Goal: Task Accomplishment & Management: Manage account settings

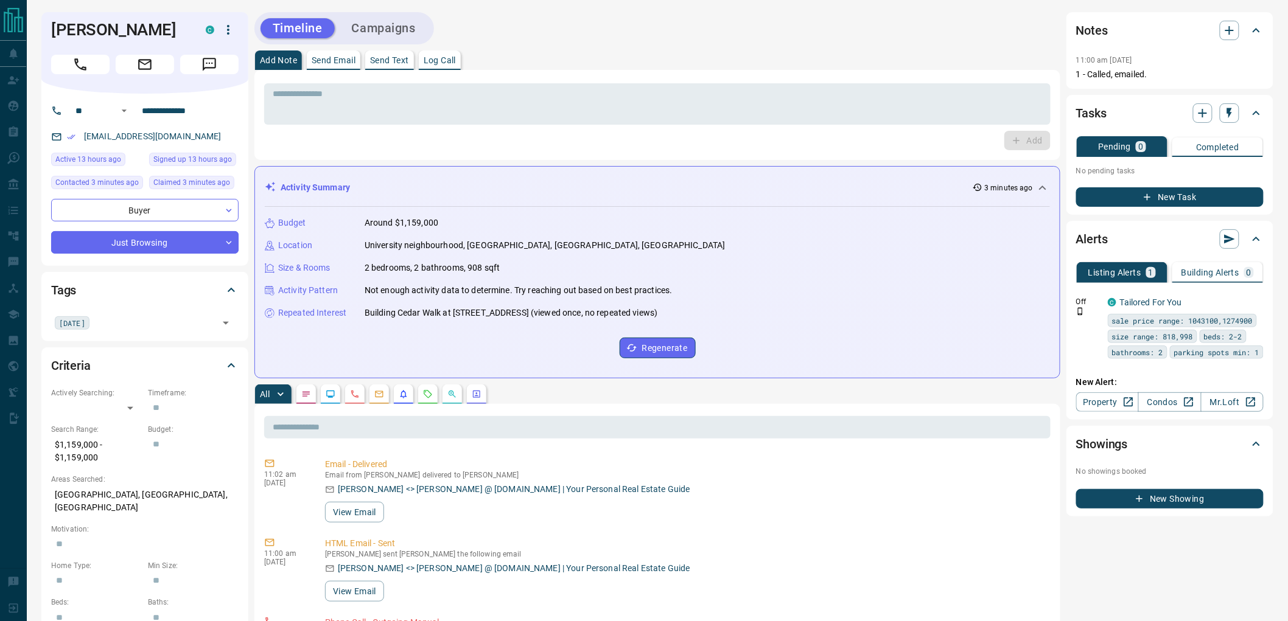
click at [378, 28] on button "Campaigns" at bounding box center [384, 28] width 88 height 20
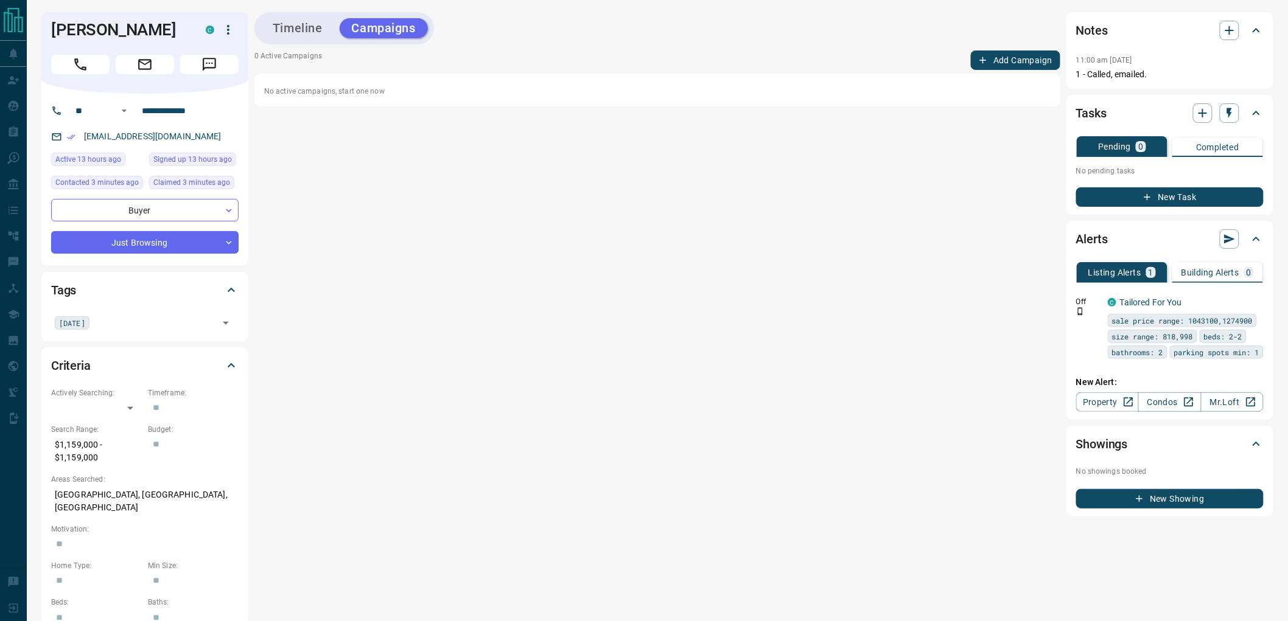
click at [1002, 61] on button "Add Campaign" at bounding box center [1015, 60] width 89 height 19
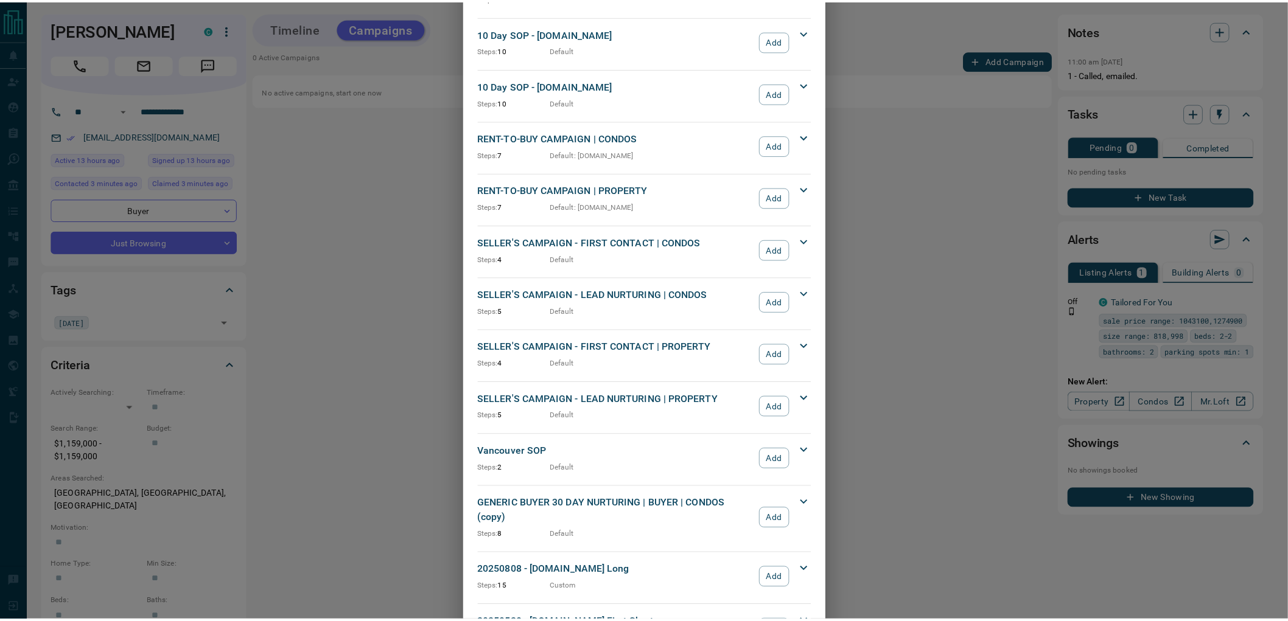
scroll to position [1007, 0]
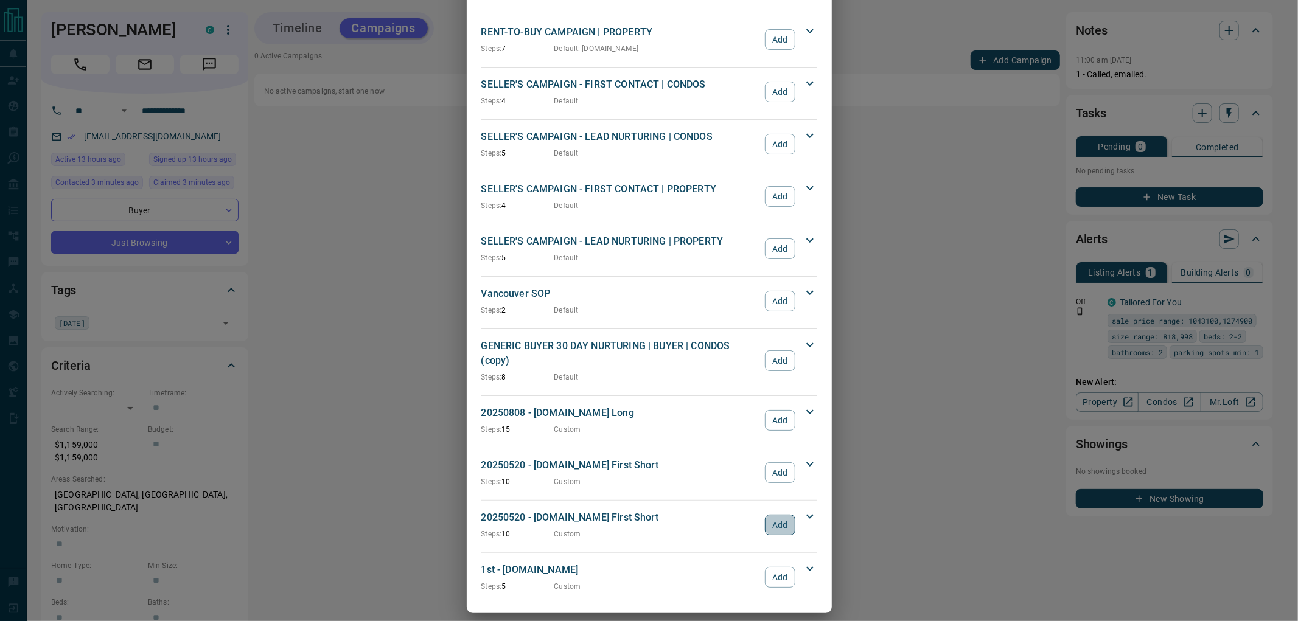
click at [776, 515] on button "Add" at bounding box center [780, 525] width 30 height 21
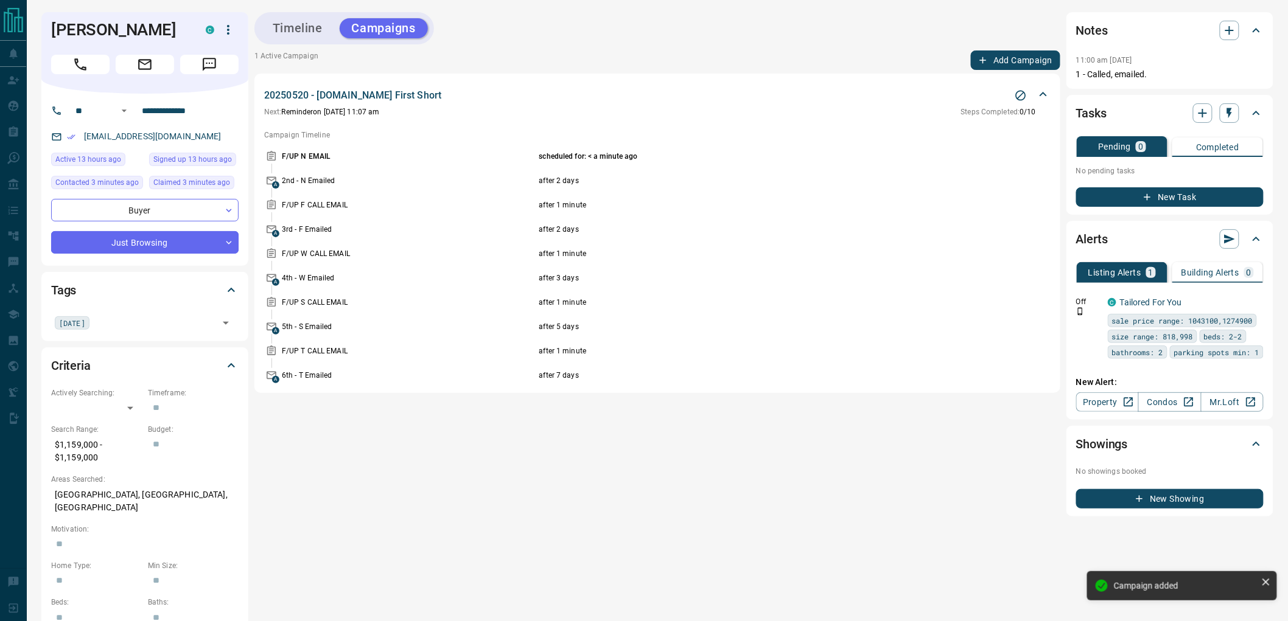
click at [310, 29] on button "Timeline" at bounding box center [297, 28] width 74 height 20
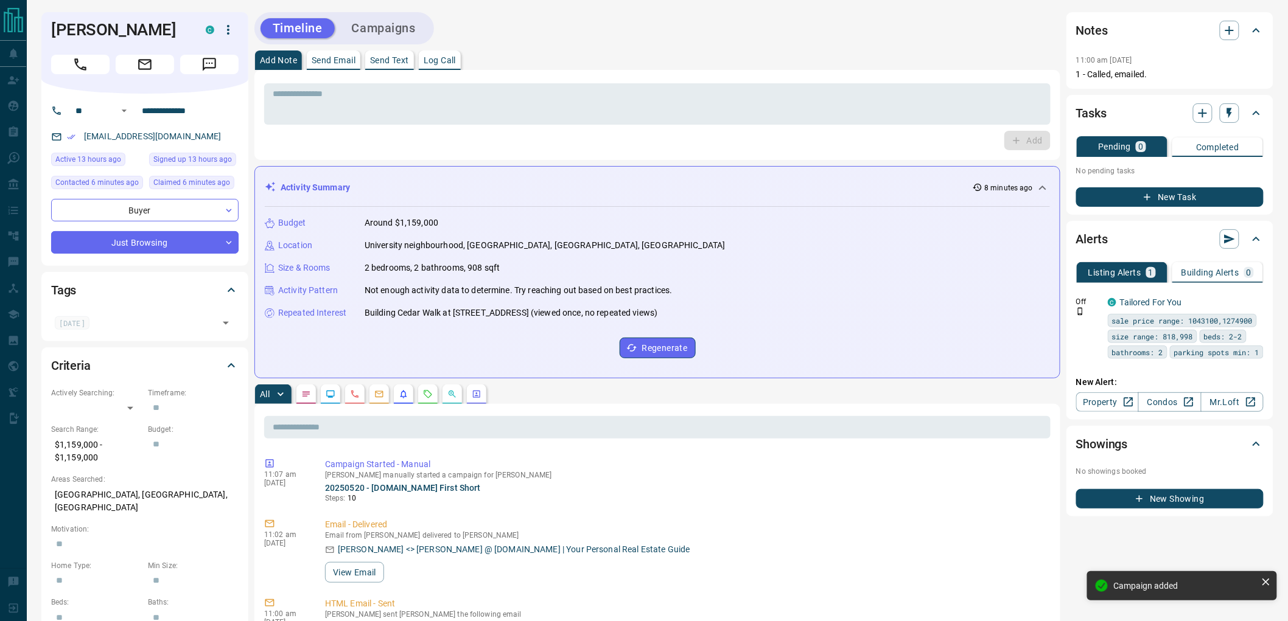
click at [1140, 193] on button "New Task" at bounding box center [1169, 196] width 187 height 19
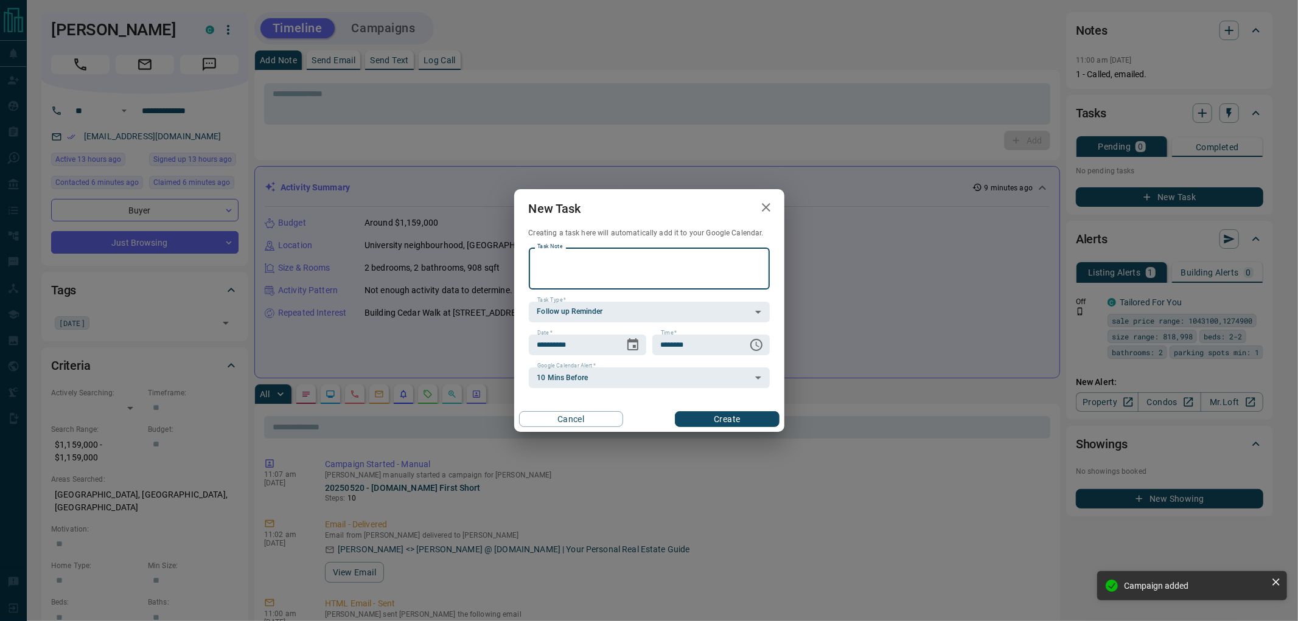
paste textarea "**********"
type textarea "**********"
click at [634, 346] on icon "Choose date, selected date is Oct 13, 2025" at bounding box center [632, 344] width 11 height 12
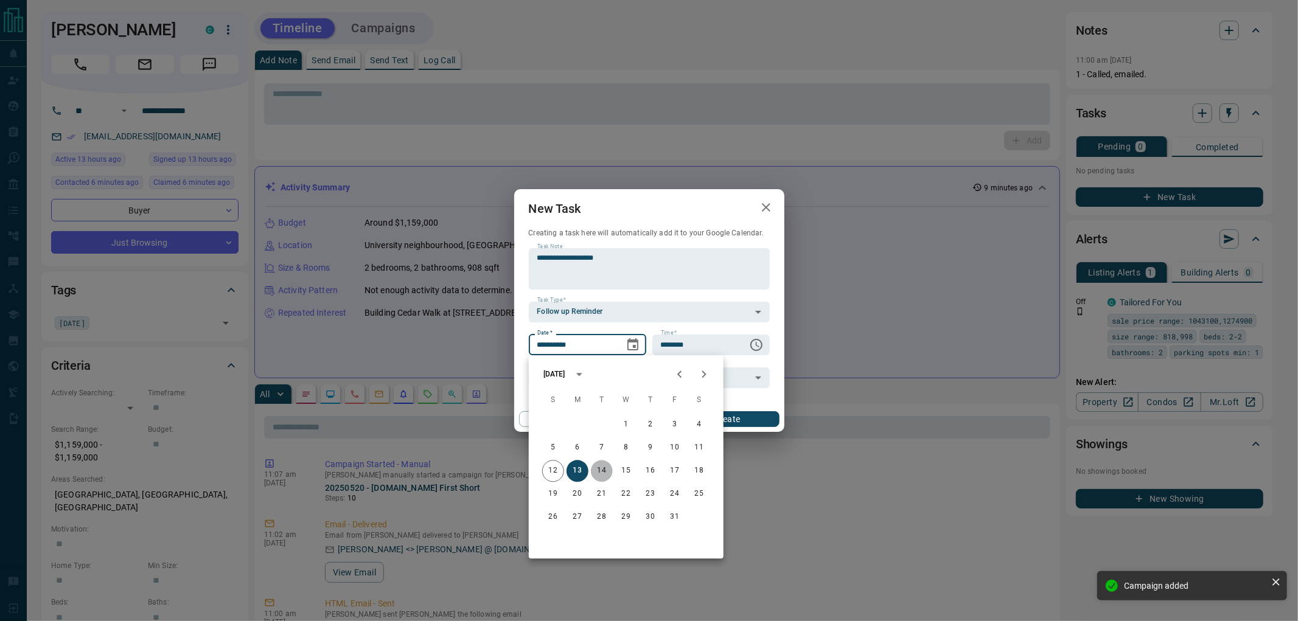
click at [598, 473] on button "14" at bounding box center [602, 471] width 22 height 22
type input "**********"
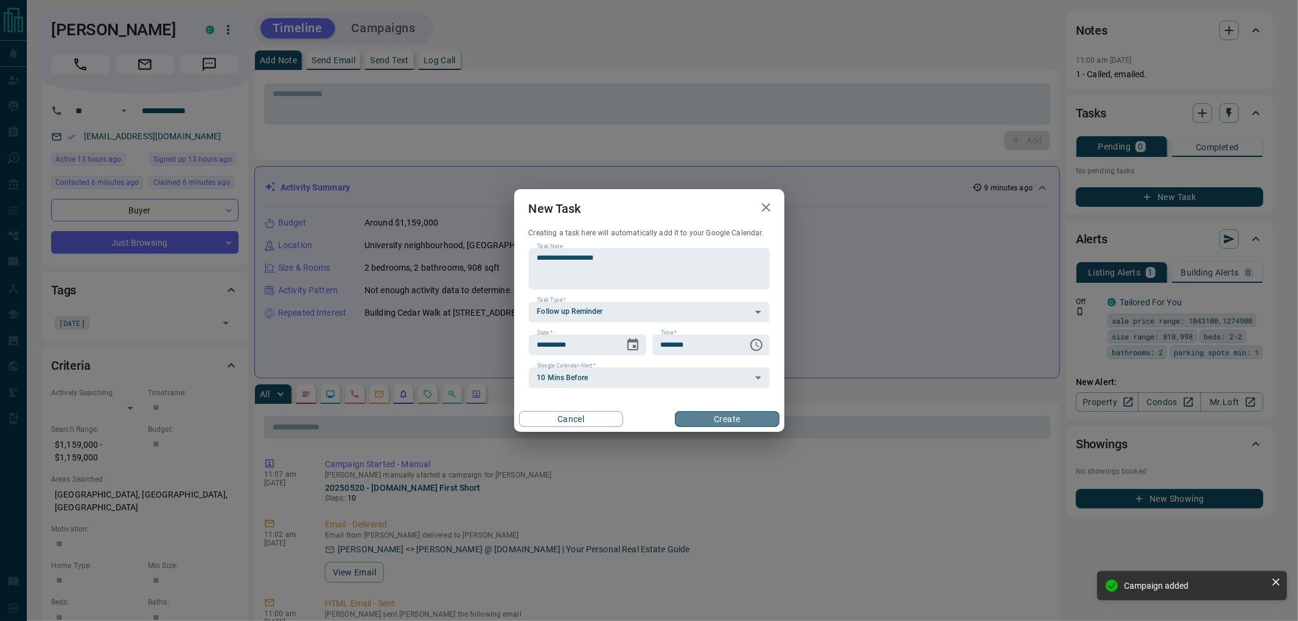
click at [725, 417] on button "Create" at bounding box center [727, 419] width 104 height 16
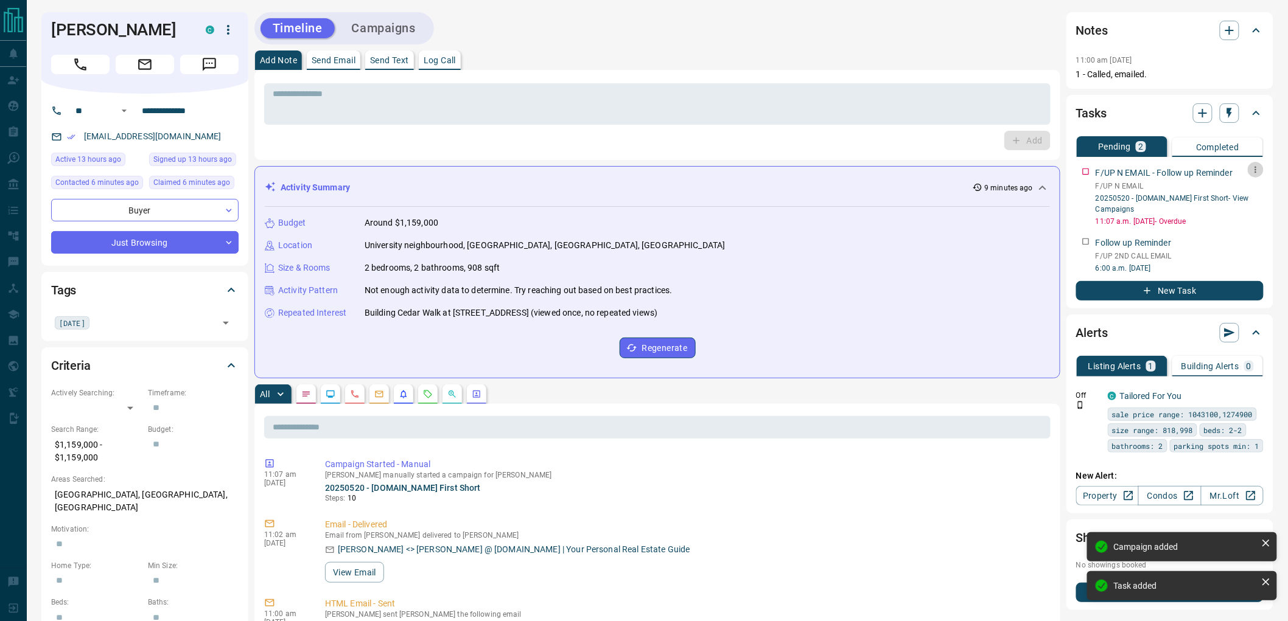
click at [1252, 167] on icon "button" at bounding box center [1255, 170] width 10 height 10
click at [1238, 211] on li "Delete" at bounding box center [1237, 210] width 54 height 18
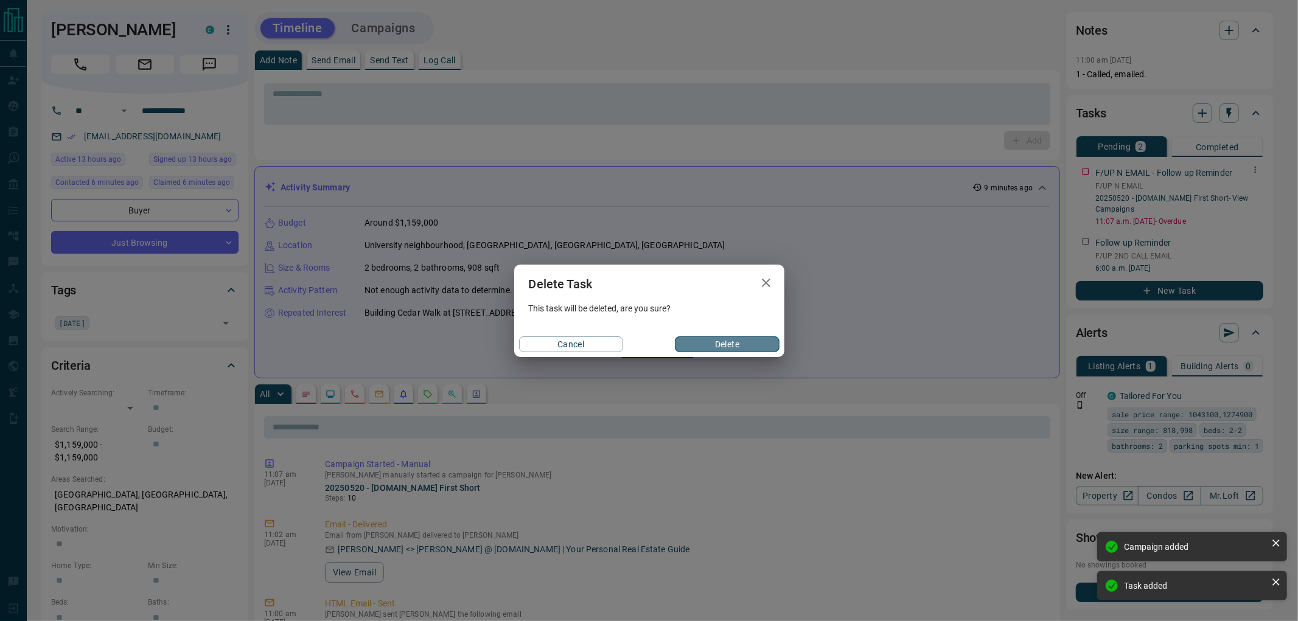
click at [711, 343] on button "Delete" at bounding box center [727, 344] width 104 height 16
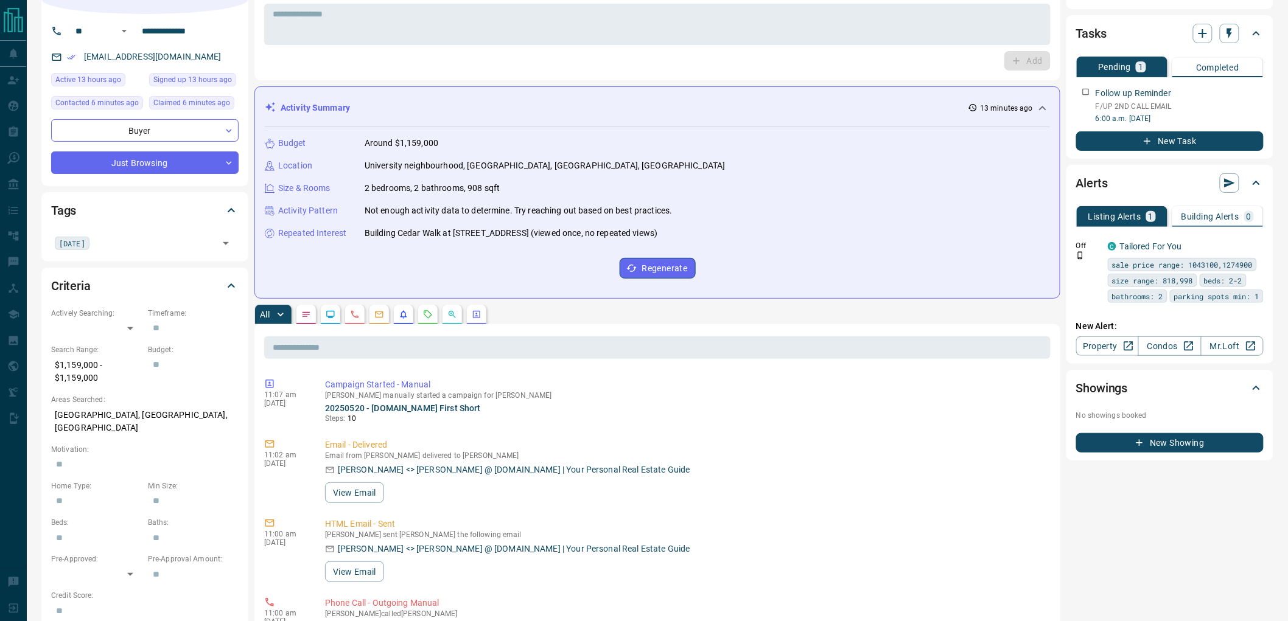
scroll to position [0, 0]
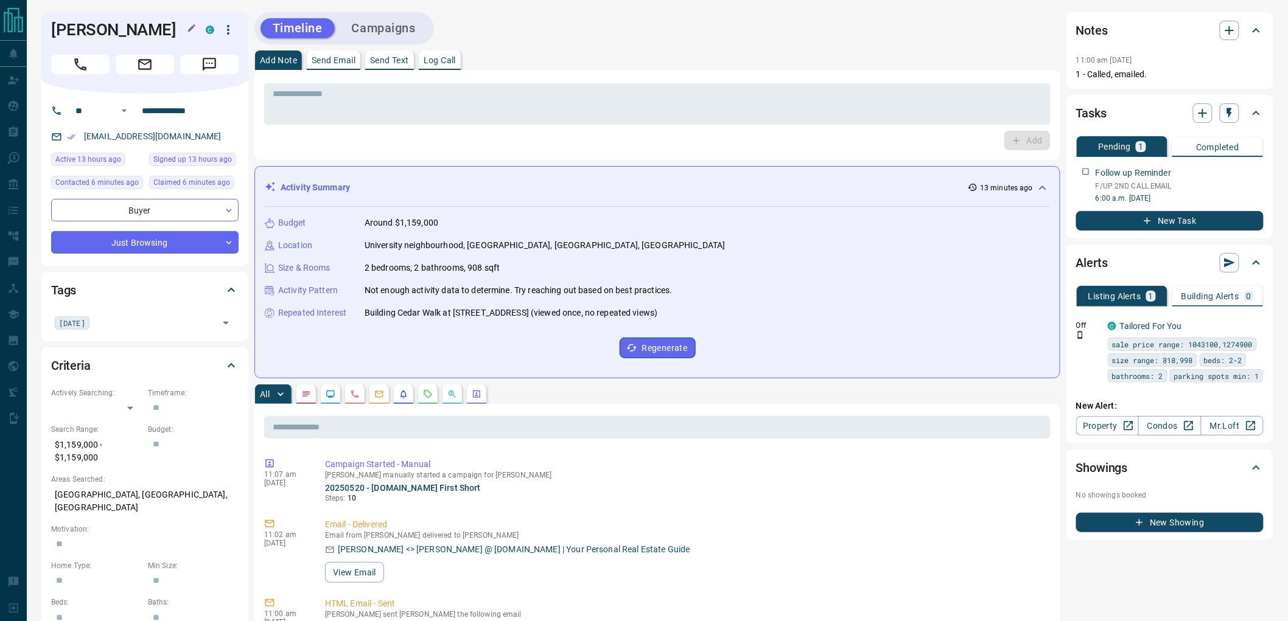
click at [59, 24] on h1 "[PERSON_NAME]" at bounding box center [119, 29] width 136 height 19
drag, startPoint x: 59, startPoint y: 25, endPoint x: 96, endPoint y: 25, distance: 37.1
click at [96, 25] on h1 "[PERSON_NAME]" at bounding box center [119, 29] width 136 height 19
copy h1 "[PERSON_NAME]"
